Goal: Task Accomplishment & Management: Complete application form

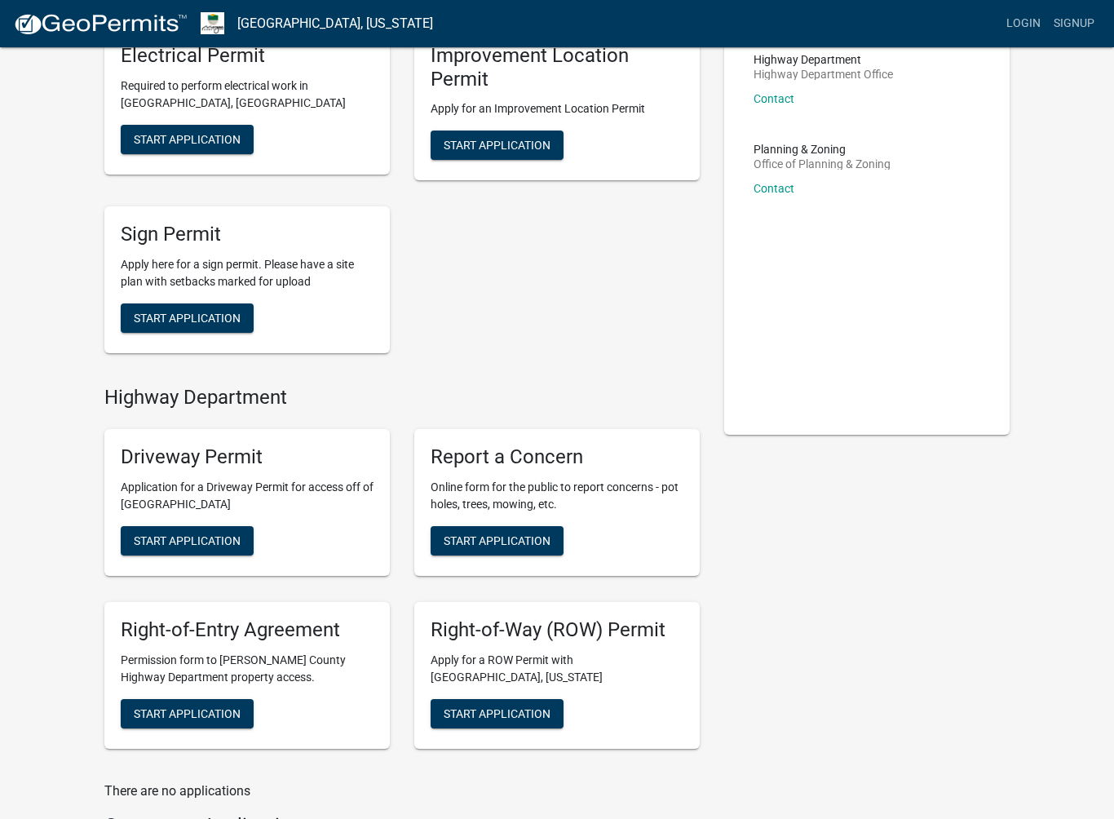
scroll to position [135, 0]
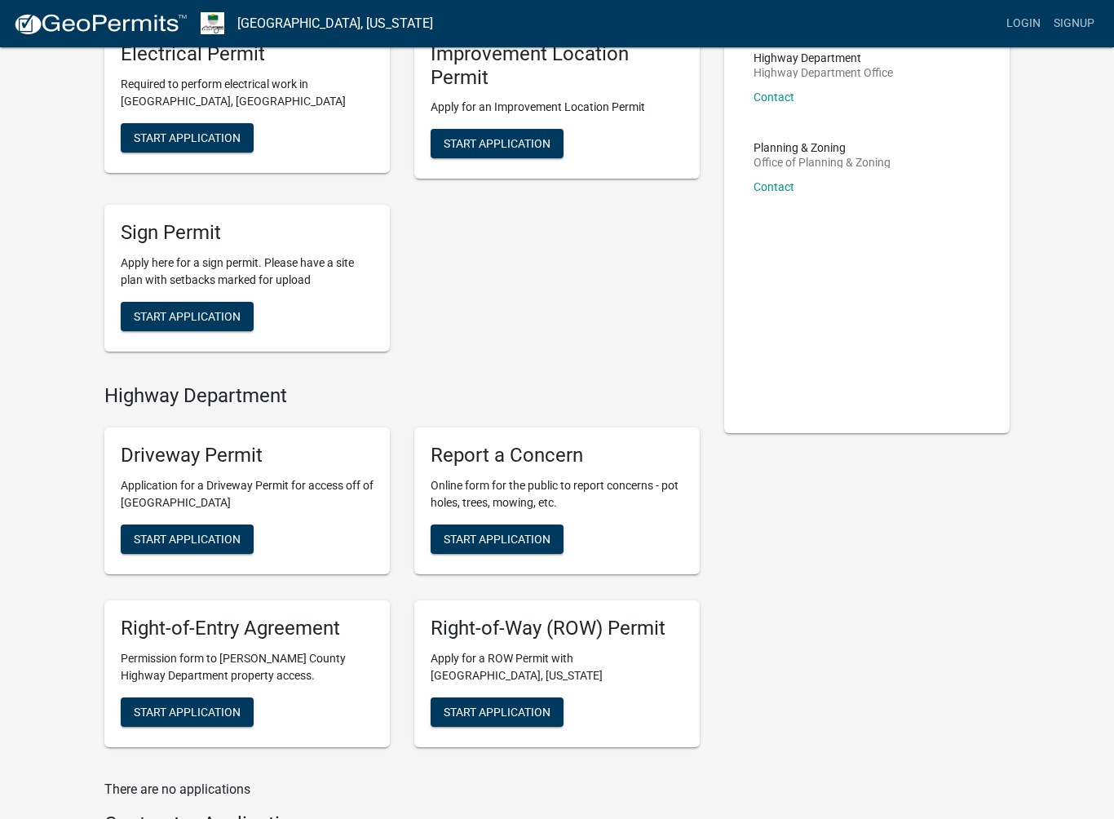
click at [492, 137] on span "Start Application" at bounding box center [497, 143] width 107 height 13
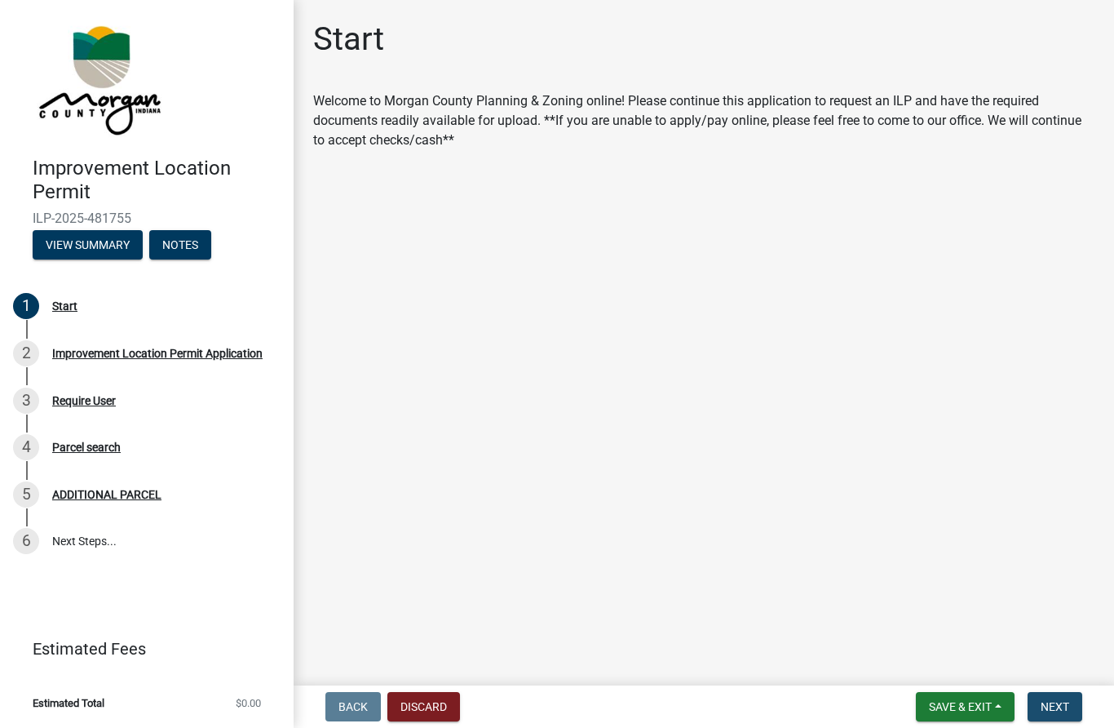
click at [1055, 712] on span "Next" at bounding box center [1055, 706] width 29 height 13
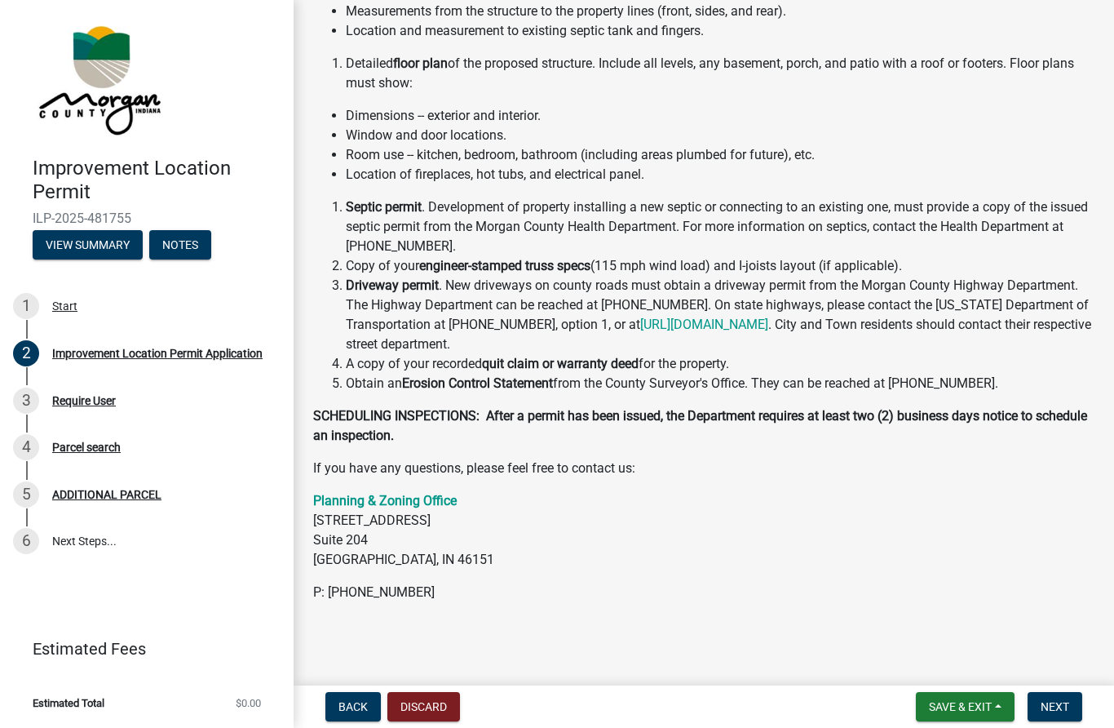
scroll to position [295, 0]
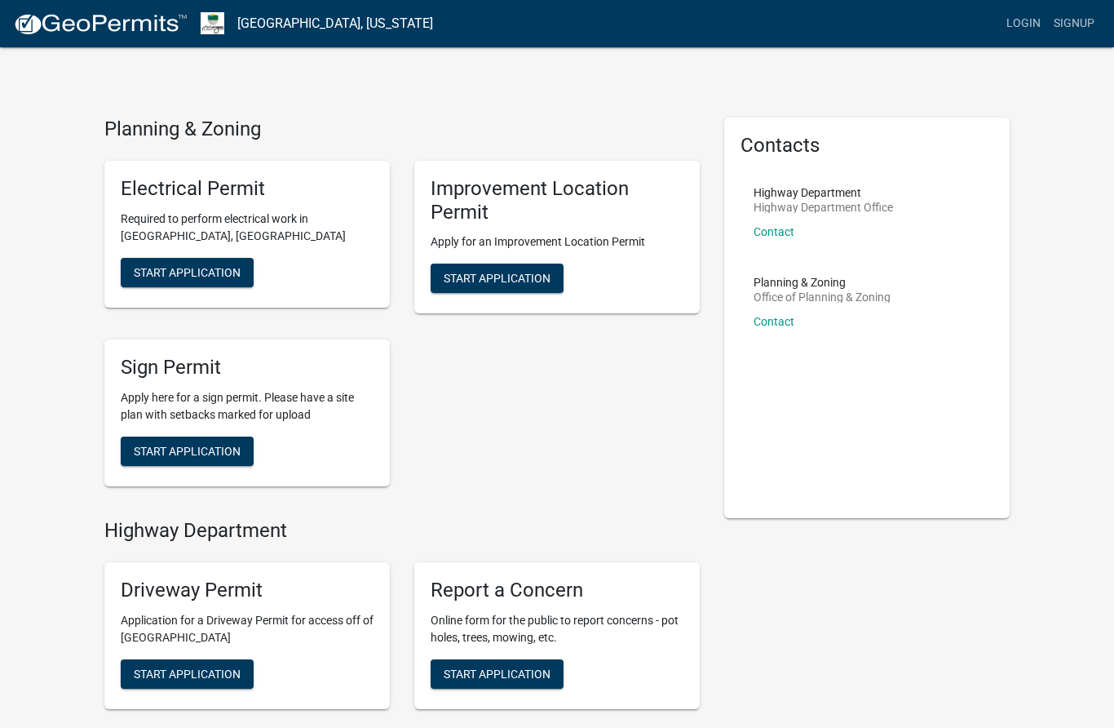
click at [155, 274] on span "Start Application" at bounding box center [187, 271] width 107 height 13
click at [529, 272] on span "Start Application" at bounding box center [497, 278] width 107 height 13
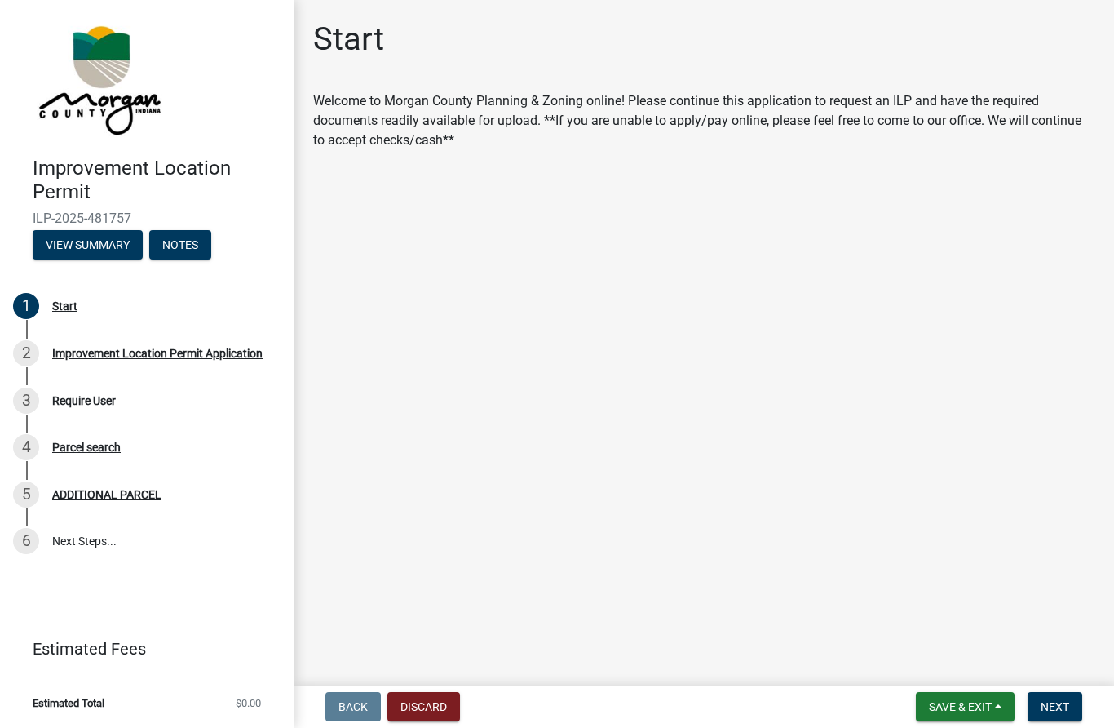
click at [1061, 700] on span "Next" at bounding box center [1055, 706] width 29 height 13
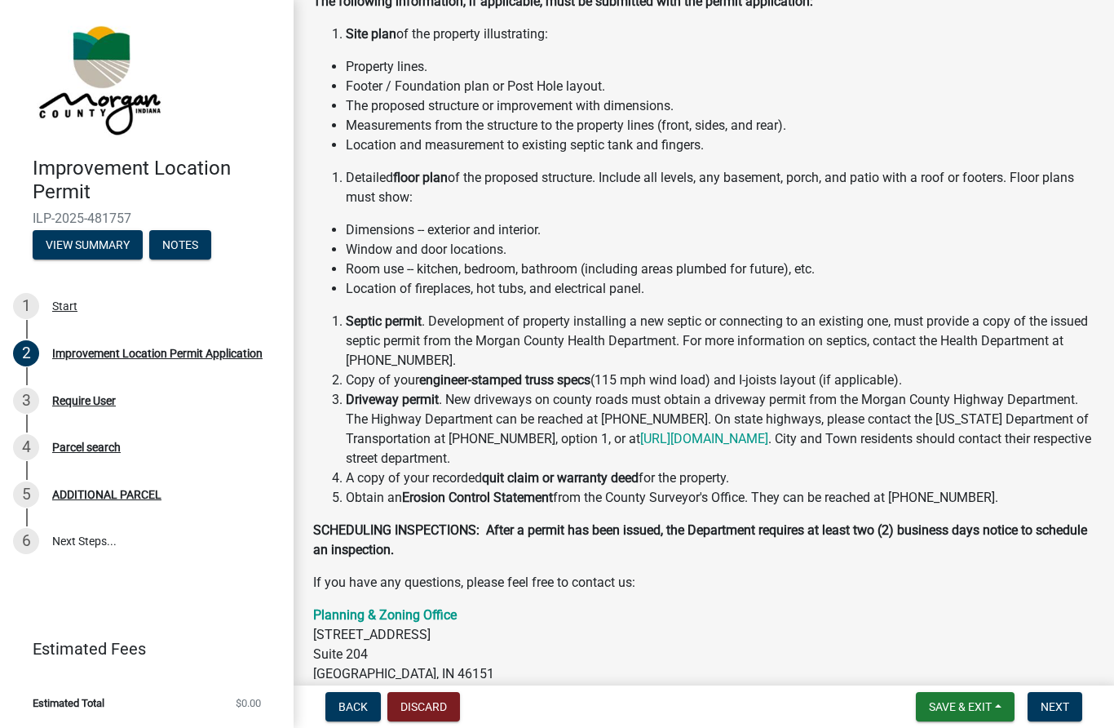
scroll to position [184, 0]
